Goal: Entertainment & Leisure: Consume media (video, audio)

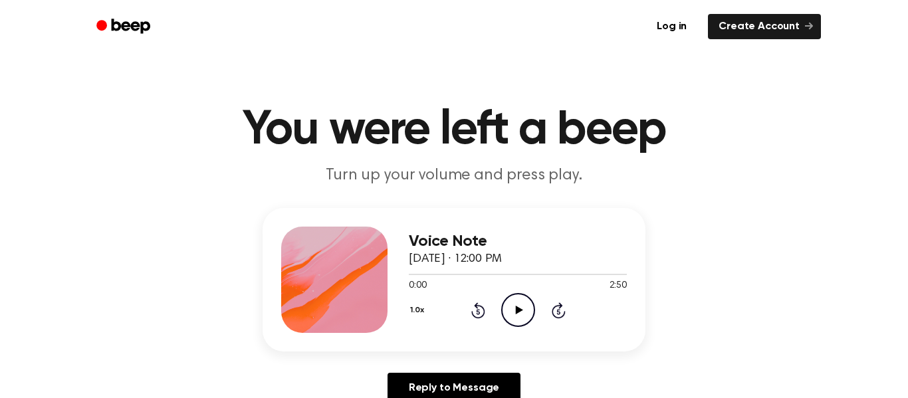
click at [515, 297] on icon "Play Audio" at bounding box center [518, 310] width 34 height 34
click at [462, 274] on div at bounding box center [518, 274] width 218 height 1
drag, startPoint x: 447, startPoint y: 274, endPoint x: 388, endPoint y: 277, distance: 58.6
click at [388, 277] on div "Voice Note [DATE] · 12:00 PM 0:42 2:50 Your browser does not support the [objec…" at bounding box center [454, 280] width 383 height 144
click at [465, 284] on div "0:45 2:50" at bounding box center [518, 286] width 218 height 14
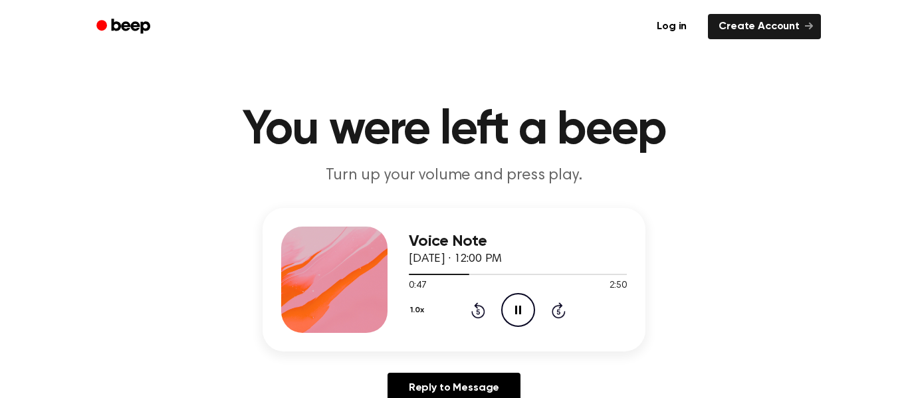
drag, startPoint x: 465, startPoint y: 276, endPoint x: 404, endPoint y: 277, distance: 61.2
click at [404, 277] on div "Voice Note [DATE] · 12:00 PM 0:47 2:50 Your browser does not support the [objec…" at bounding box center [454, 280] width 383 height 144
click at [471, 303] on icon "Rewind 5 seconds" at bounding box center [478, 310] width 15 height 17
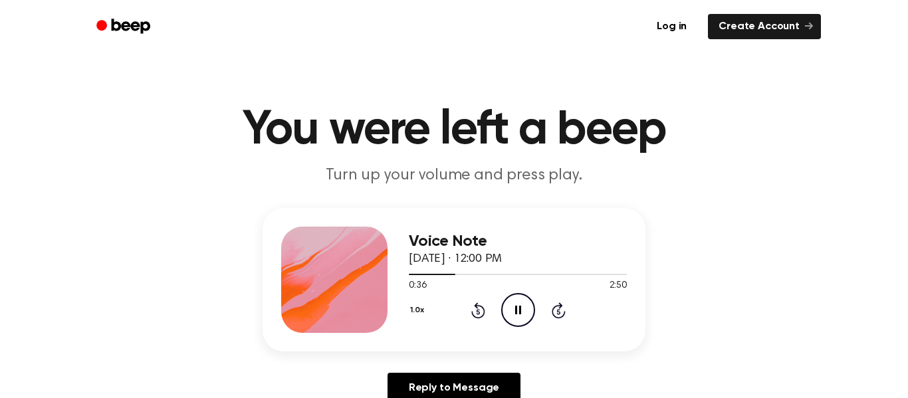
click at [471, 303] on icon "Rewind 5 seconds" at bounding box center [478, 310] width 15 height 17
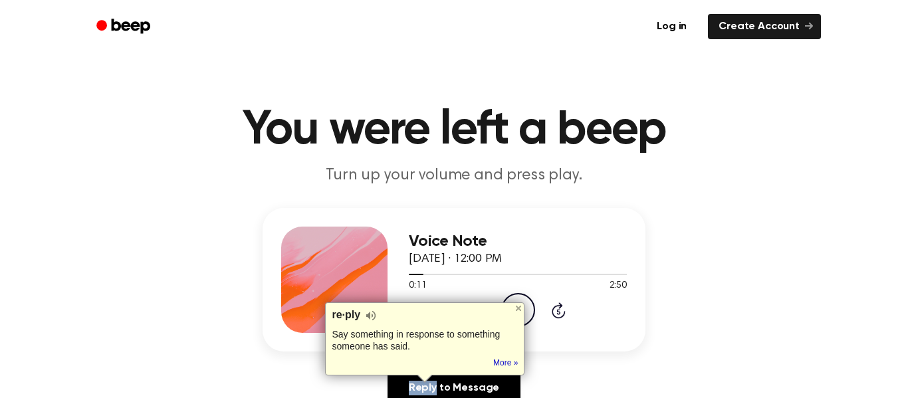
click at [471, 303] on div "re·ply Say something in response to something someone has said. Tip: Didn't wan…" at bounding box center [424, 339] width 199 height 73
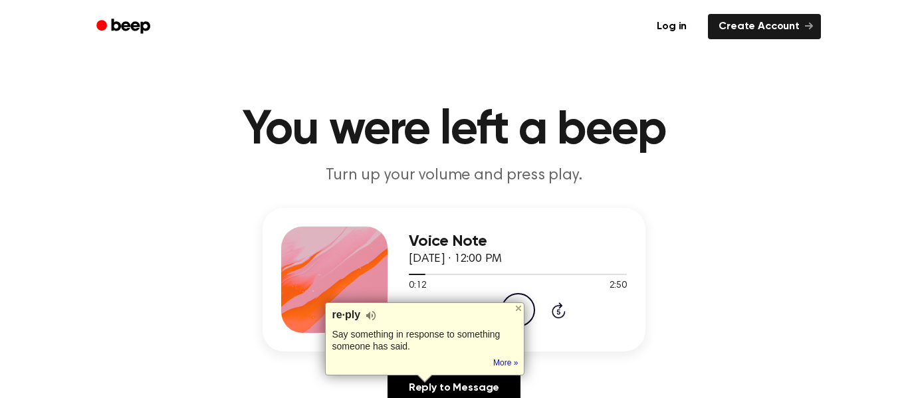
click at [473, 299] on div "1.0x Rewind 5 seconds Pause Audio Skip 5 seconds" at bounding box center [518, 310] width 218 height 34
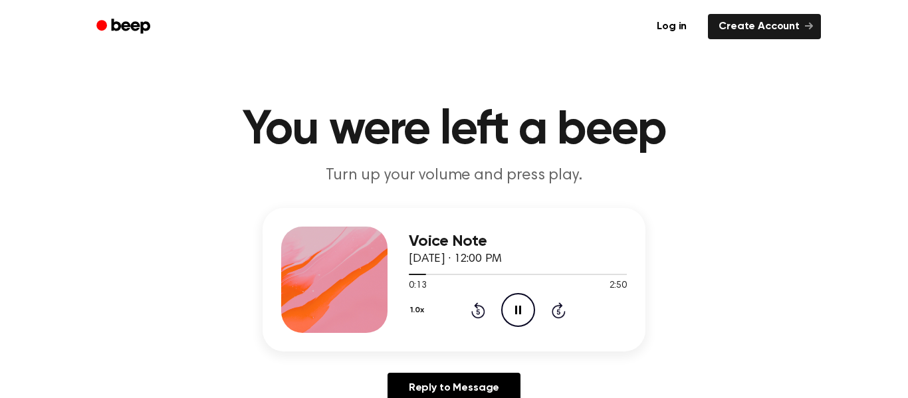
click at [477, 308] on icon at bounding box center [478, 311] width 14 height 16
click at [560, 315] on icon "Skip 5 seconds" at bounding box center [558, 310] width 15 height 17
click at [558, 314] on icon at bounding box center [557, 311] width 3 height 5
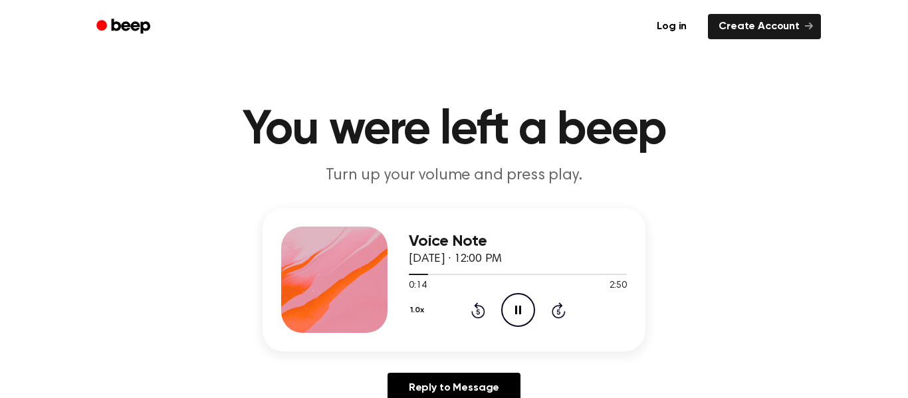
click at [558, 314] on icon at bounding box center [557, 311] width 3 height 5
click at [447, 277] on div at bounding box center [518, 274] width 218 height 11
click at [456, 277] on div at bounding box center [518, 274] width 218 height 11
click at [464, 275] on div at bounding box center [518, 274] width 218 height 1
click at [435, 275] on div at bounding box center [518, 274] width 218 height 11
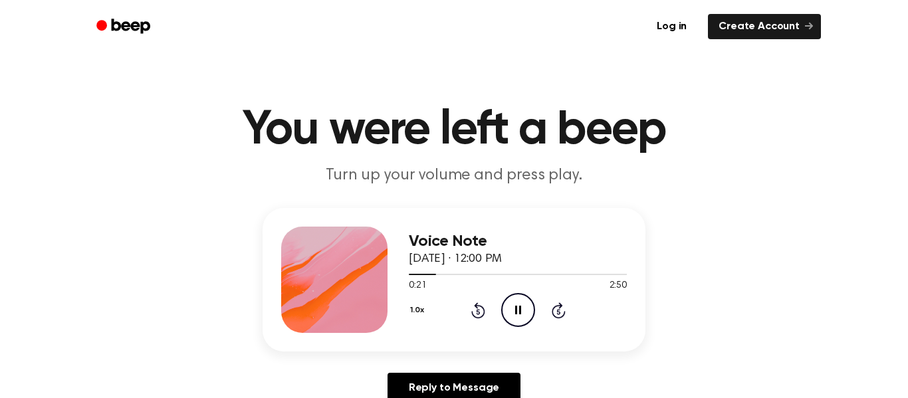
click at [562, 307] on icon "Skip 5 seconds" at bounding box center [558, 310] width 15 height 17
click at [475, 273] on div at bounding box center [518, 274] width 218 height 11
